Goal: Information Seeking & Learning: Learn about a topic

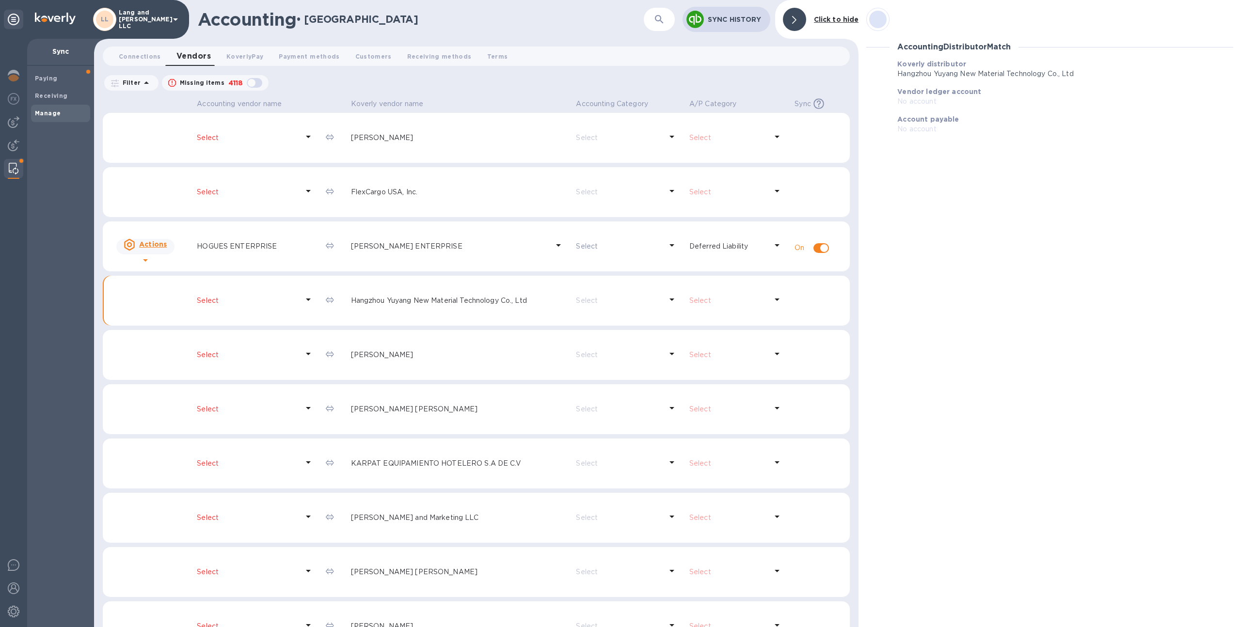
click at [140, 16] on p "Lang and Schwander LLC" at bounding box center [143, 19] width 48 height 20
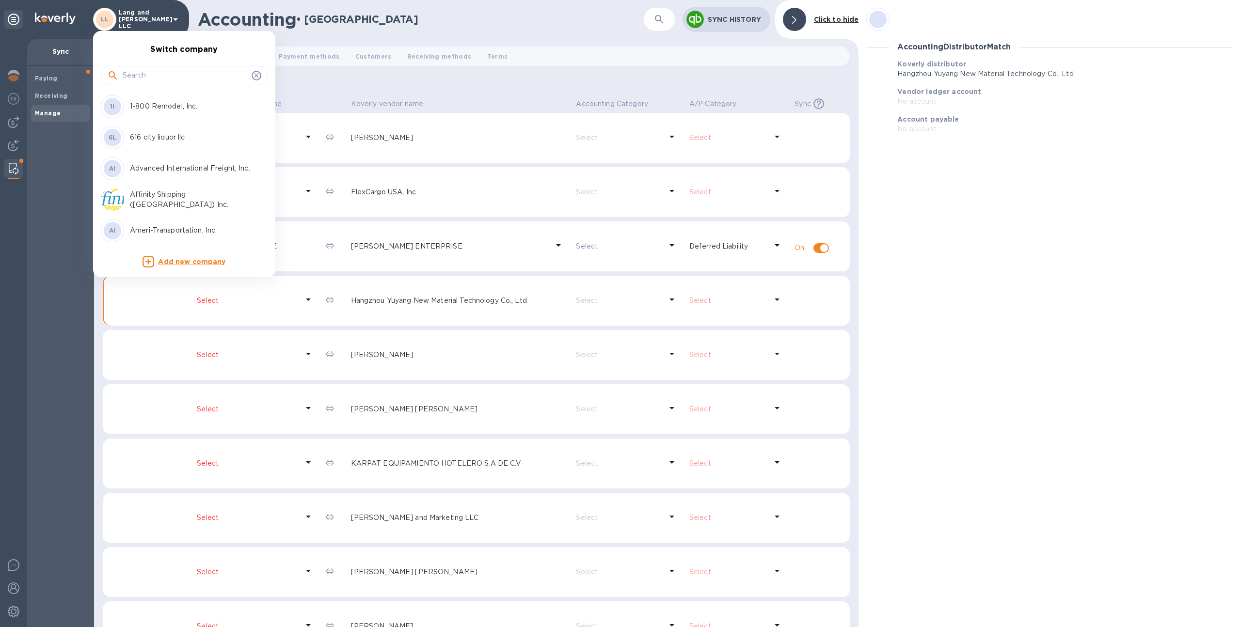
click at [143, 74] on input "text" at bounding box center [185, 75] width 125 height 15
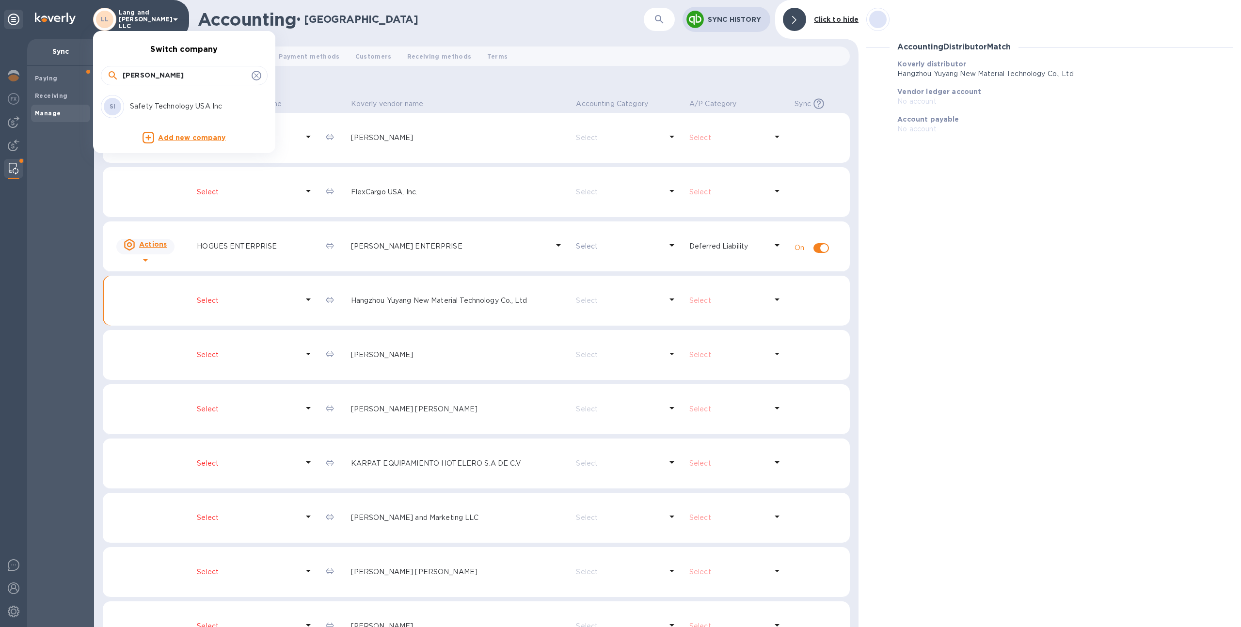
type input "safet"
click at [159, 111] on p "Safety Technology USA Inc" at bounding box center [191, 106] width 122 height 10
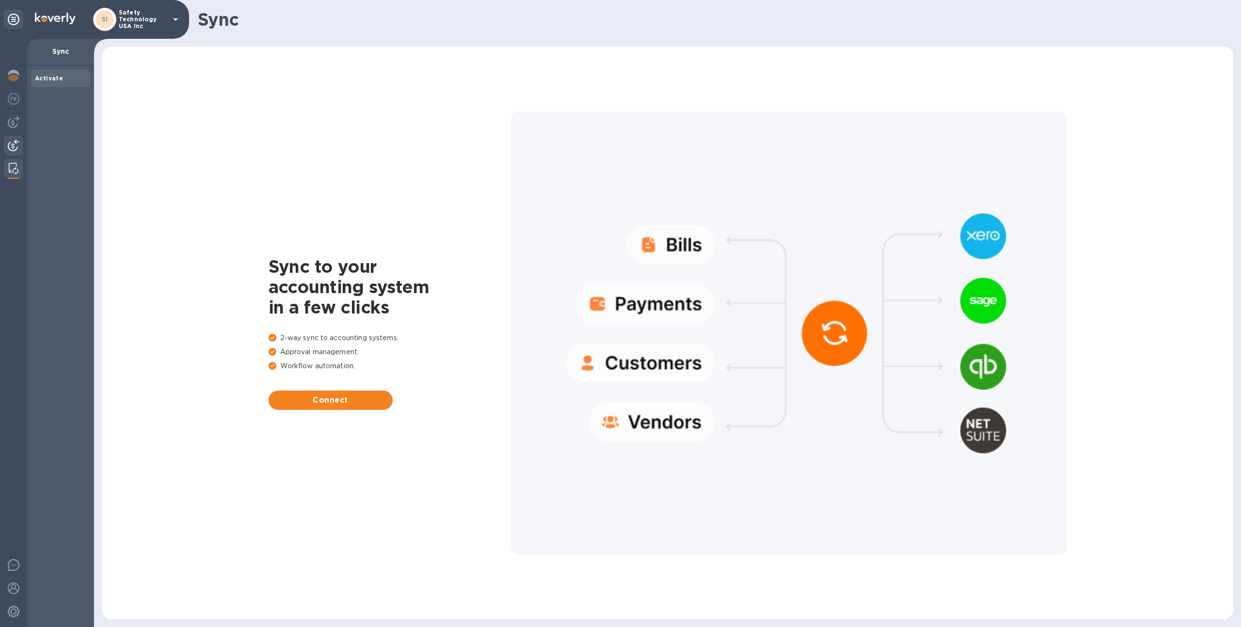
click at [9, 142] on img at bounding box center [14, 146] width 12 height 12
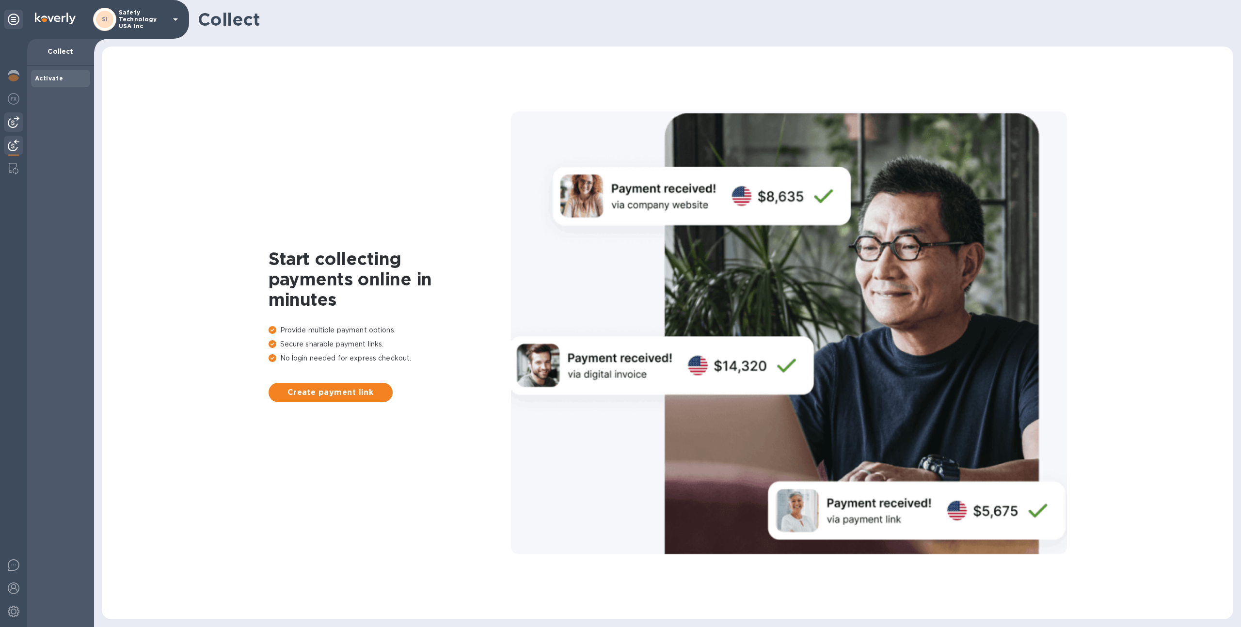
click at [9, 113] on div at bounding box center [13, 121] width 19 height 19
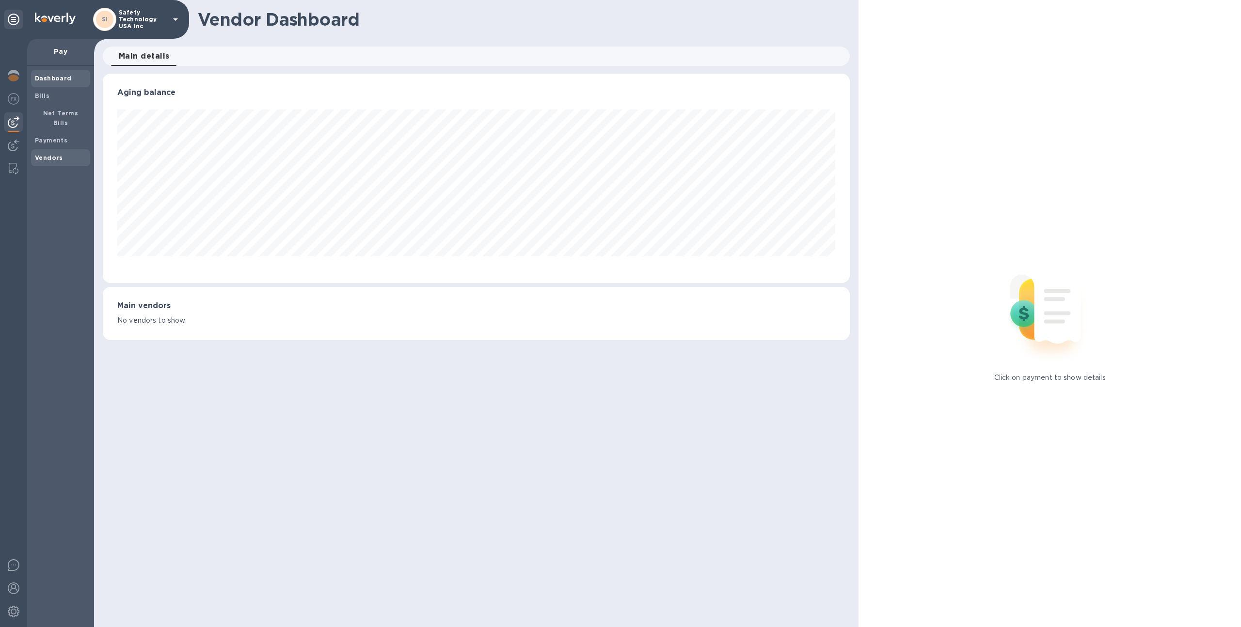
scroll to position [209, 747]
click at [55, 154] on b "Vendors" at bounding box center [49, 157] width 28 height 7
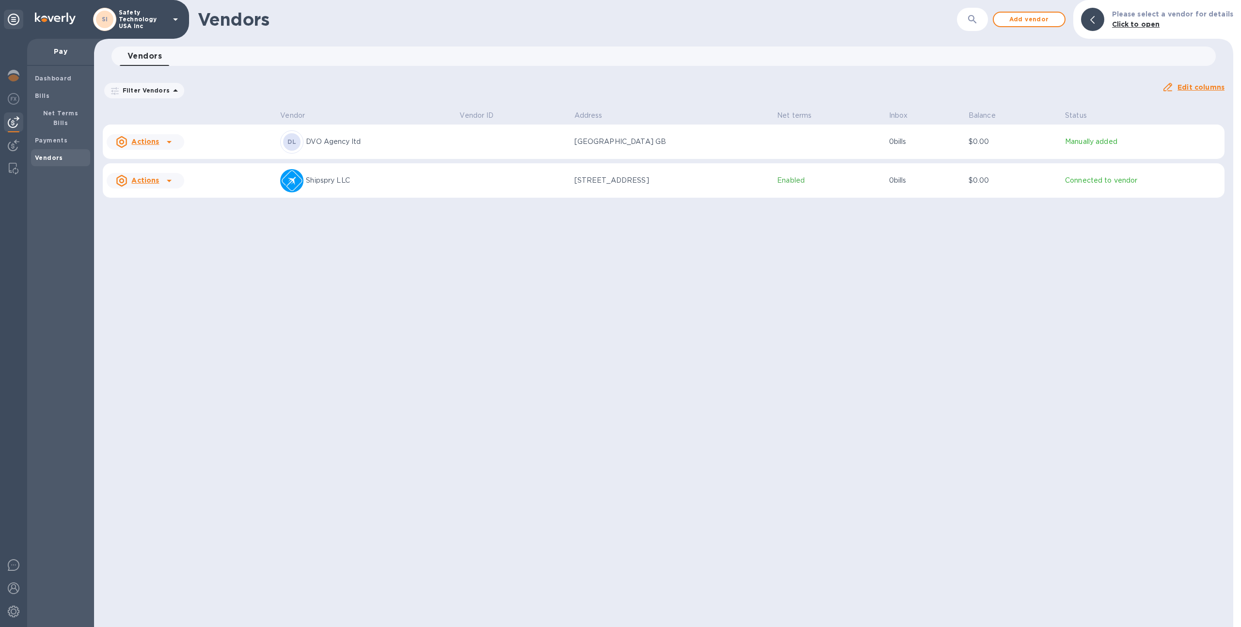
click at [286, 150] on div "DL" at bounding box center [291, 141] width 17 height 17
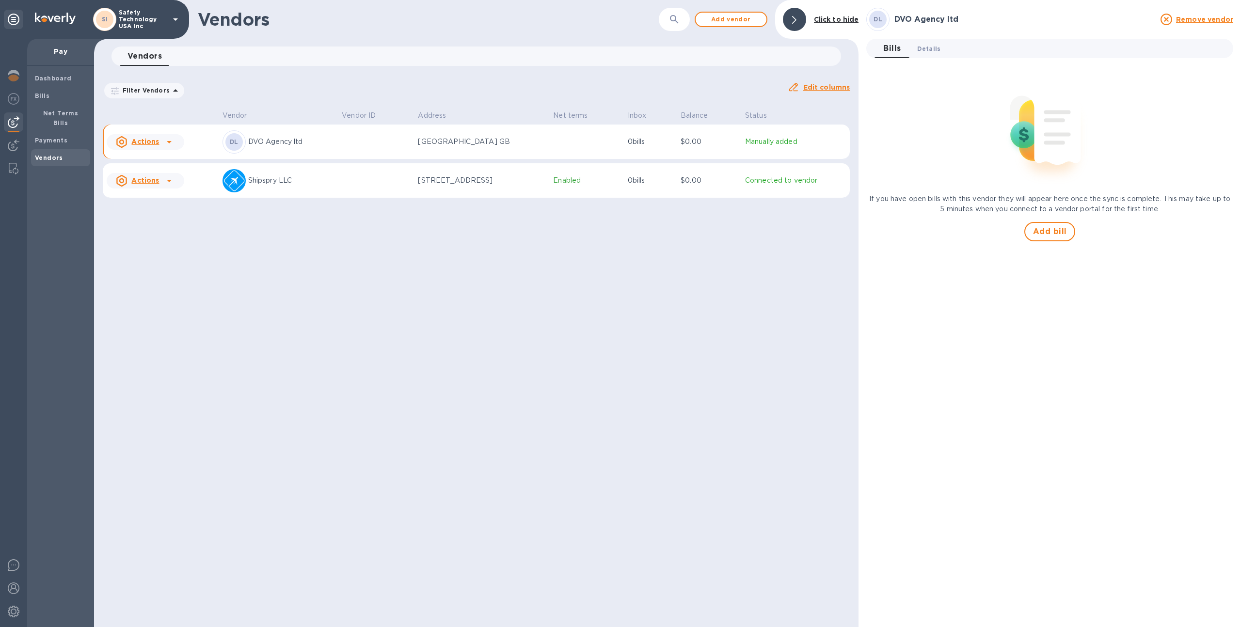
click at [942, 52] on button "Details 0" at bounding box center [928, 48] width 39 height 19
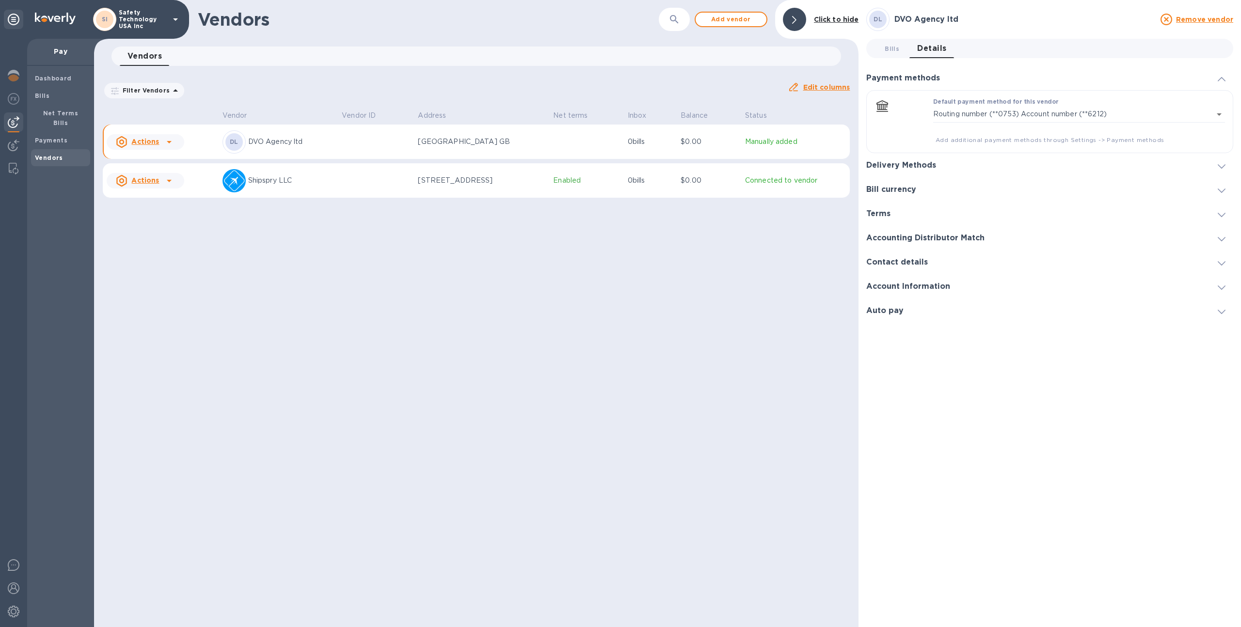
click at [928, 168] on h3 "Delivery Methods" at bounding box center [901, 165] width 70 height 9
click at [900, 74] on h3 "Payment methods" at bounding box center [903, 78] width 74 height 9
click at [924, 162] on h3 "Delivery Methods" at bounding box center [901, 165] width 70 height 9
click at [893, 129] on div "Bill currency" at bounding box center [1049, 137] width 367 height 24
click at [906, 83] on div "Payment methods" at bounding box center [1049, 78] width 367 height 24
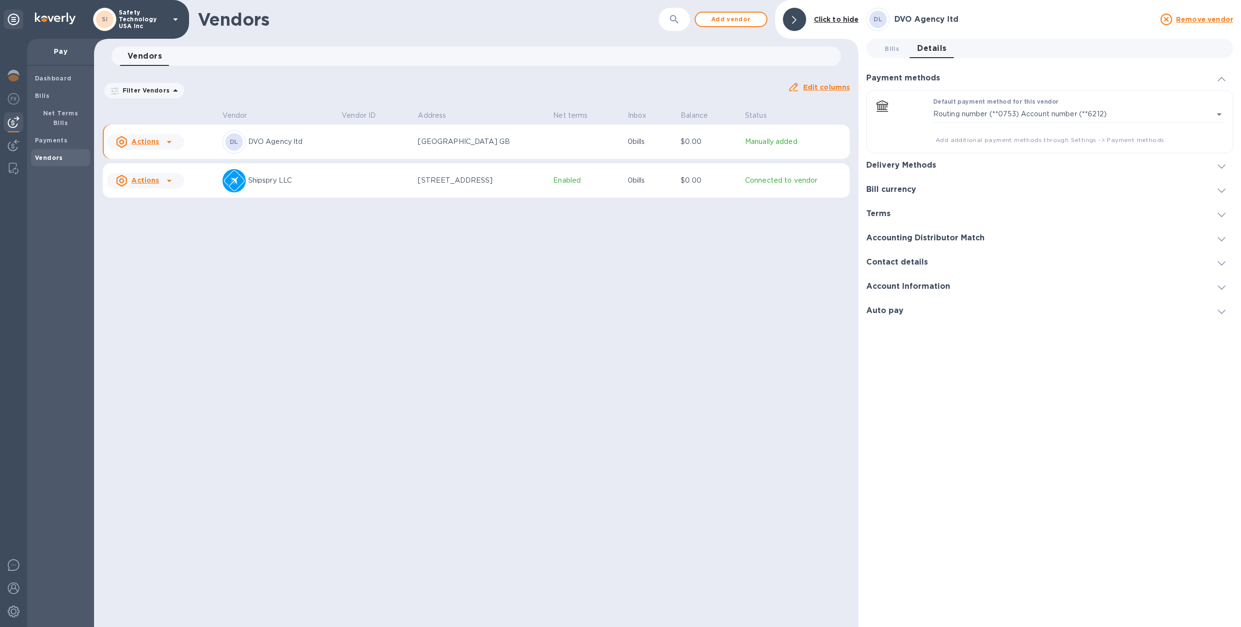
click at [908, 168] on h3 "Delivery Methods" at bounding box center [901, 165] width 70 height 9
click at [906, 134] on h3 "Bill currency" at bounding box center [891, 136] width 50 height 9
click at [894, 162] on div "Terms" at bounding box center [882, 164] width 32 height 9
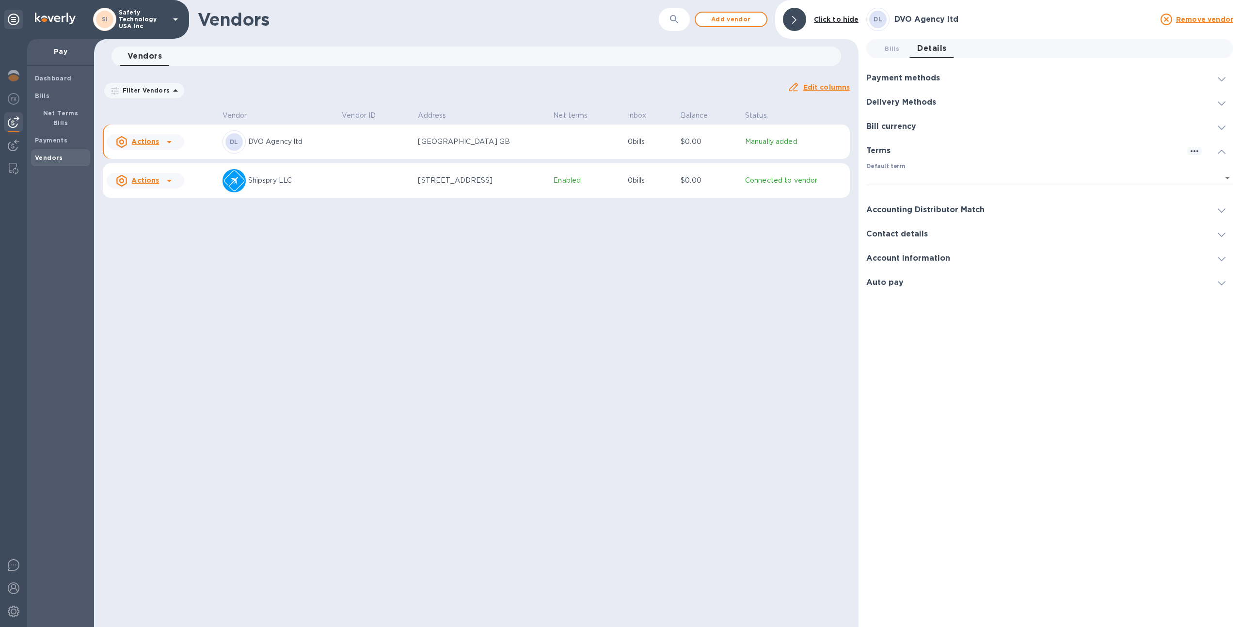
click at [922, 209] on h3 "Accounting Distributor Match" at bounding box center [925, 210] width 118 height 9
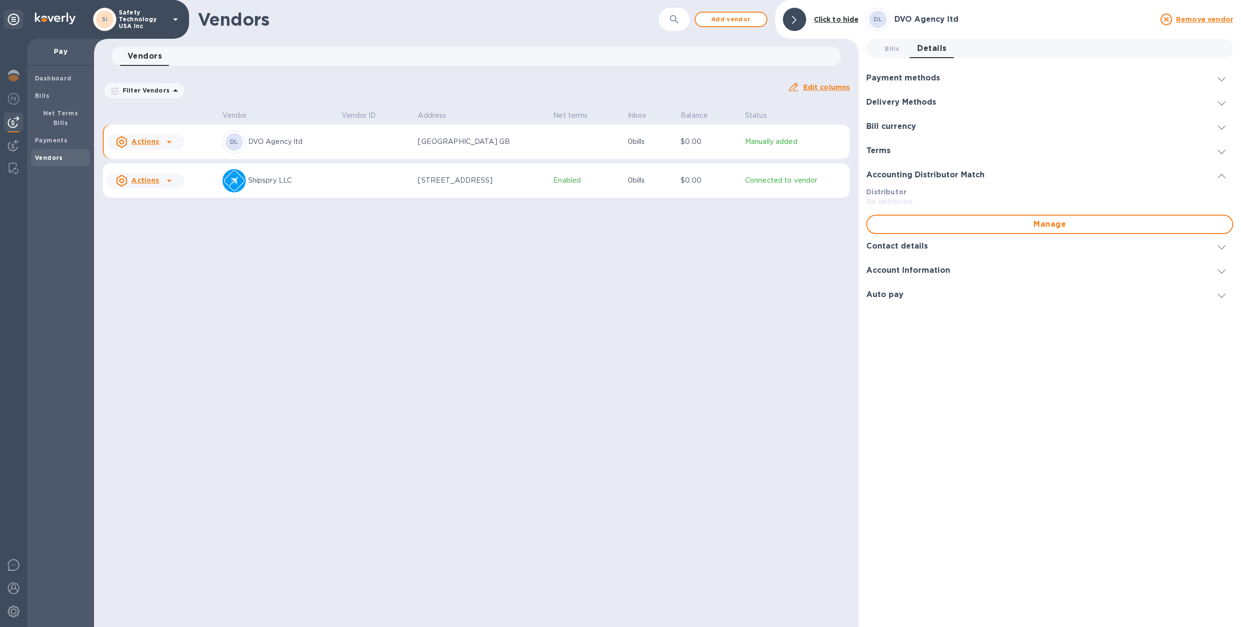
click at [919, 244] on h3 "Contact details" at bounding box center [897, 246] width 62 height 9
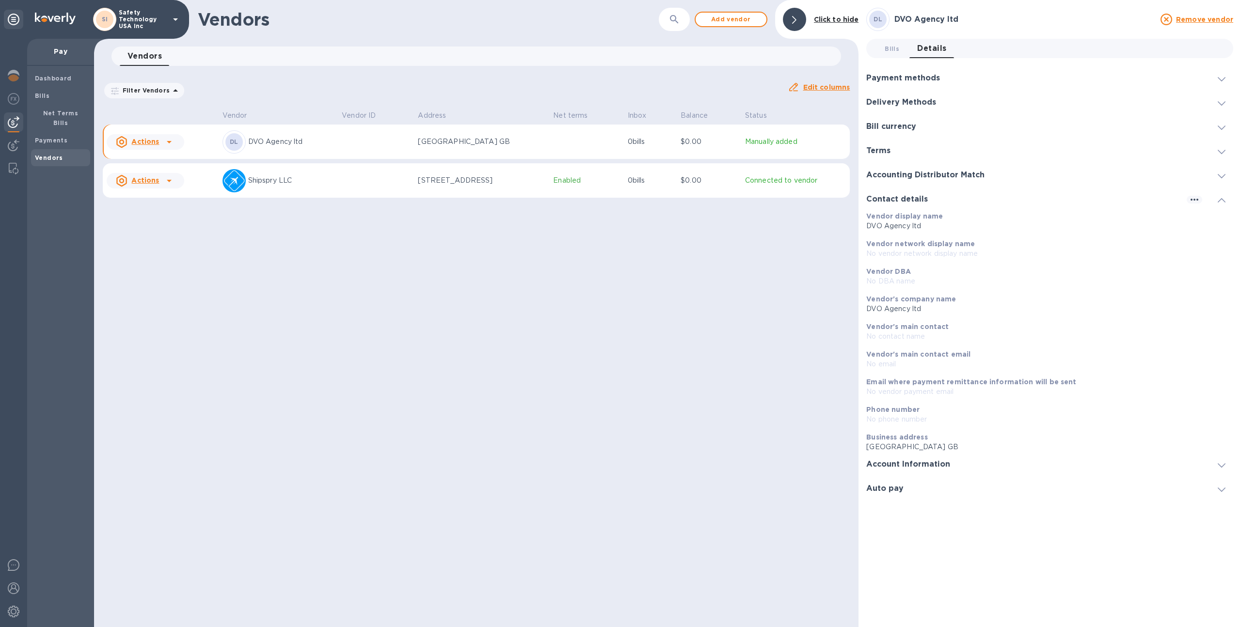
click at [942, 463] on h3 "Account Information" at bounding box center [908, 464] width 84 height 9
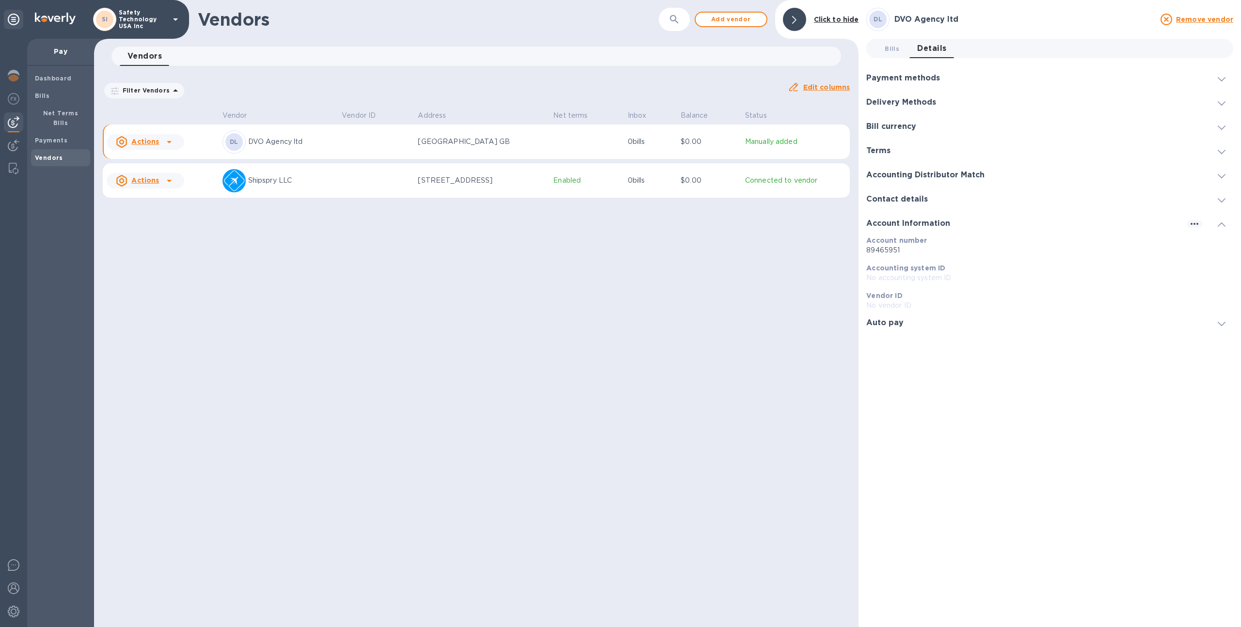
click at [906, 74] on h3 "Payment methods" at bounding box center [903, 78] width 74 height 9
